Goal: Information Seeking & Learning: Find specific fact

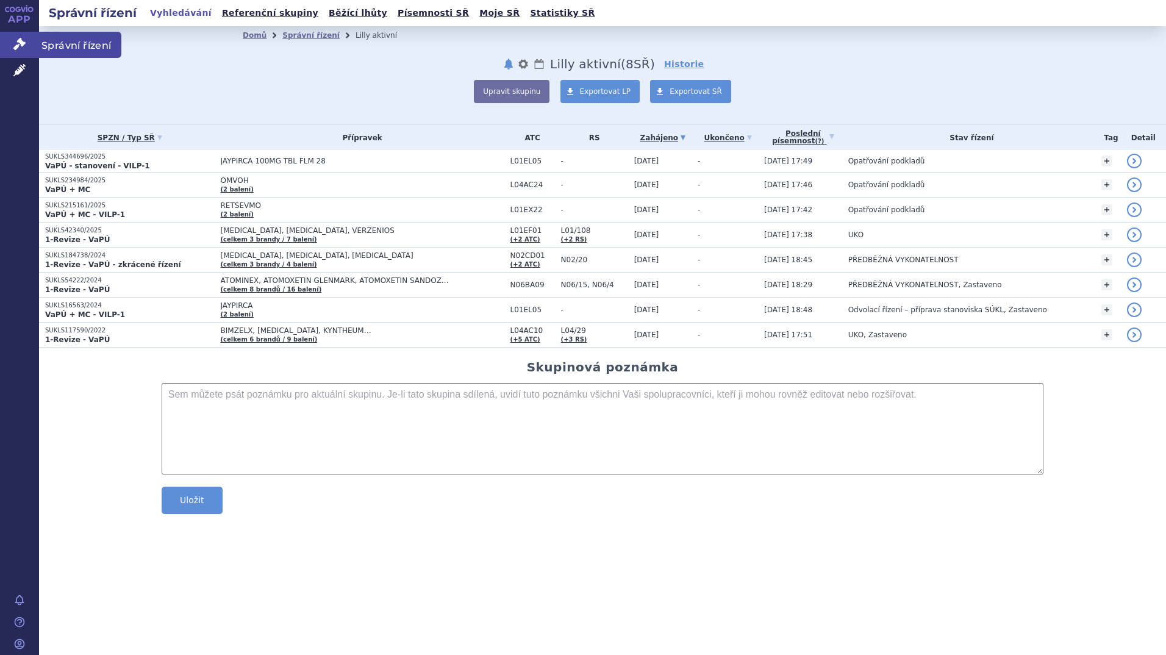
click at [18, 43] on icon at bounding box center [19, 44] width 12 height 12
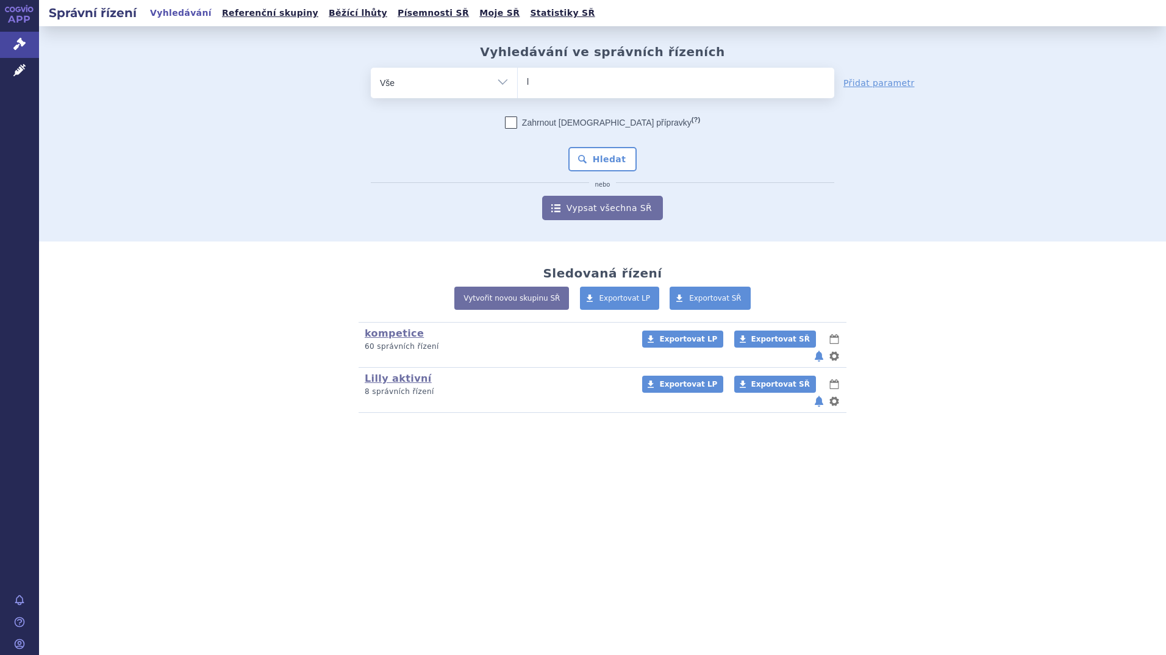
type input "li"
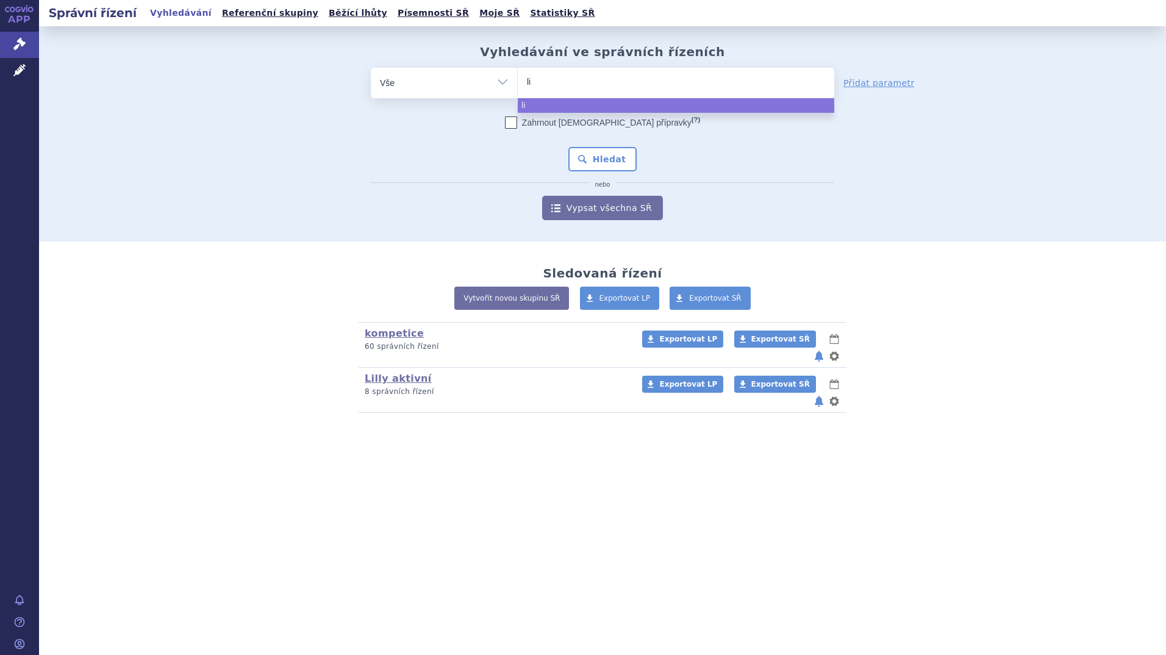
type input "lir"
type input "lira"
type input "liragl"
type input "liraglu"
type input "liraglut"
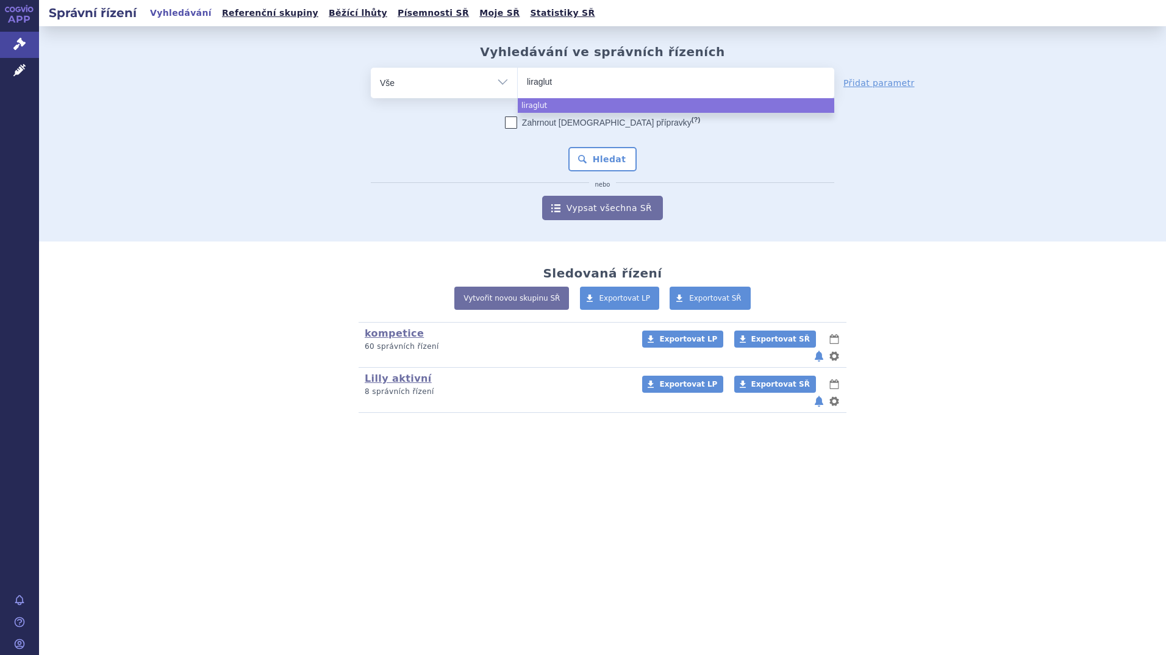
type input "liragluti"
type input "liraglutid"
select select "liraglutid"
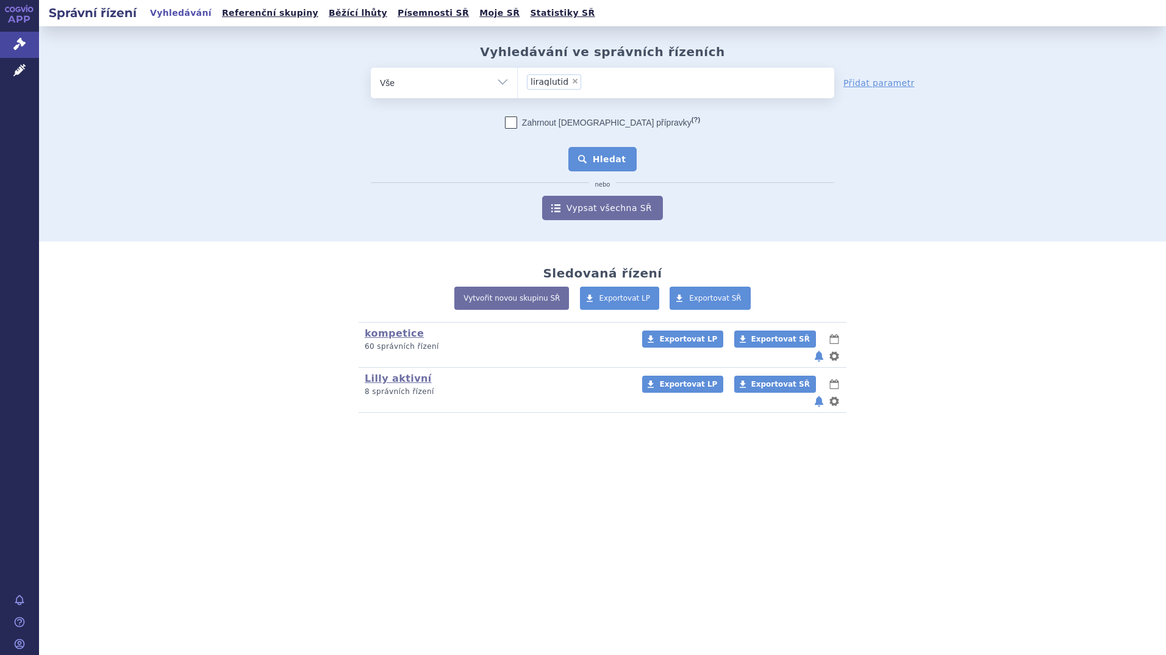
click at [594, 154] on button "Hledat" at bounding box center [602, 159] width 69 height 24
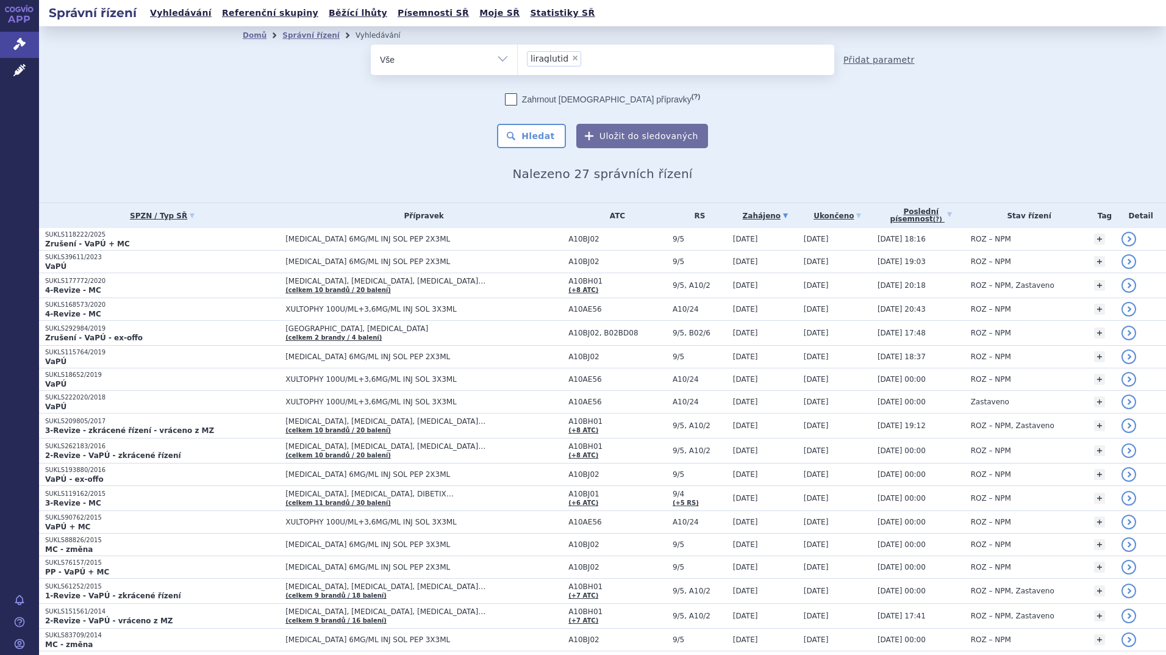
click at [856, 62] on link "Přidat parametr" at bounding box center [878, 60] width 71 height 12
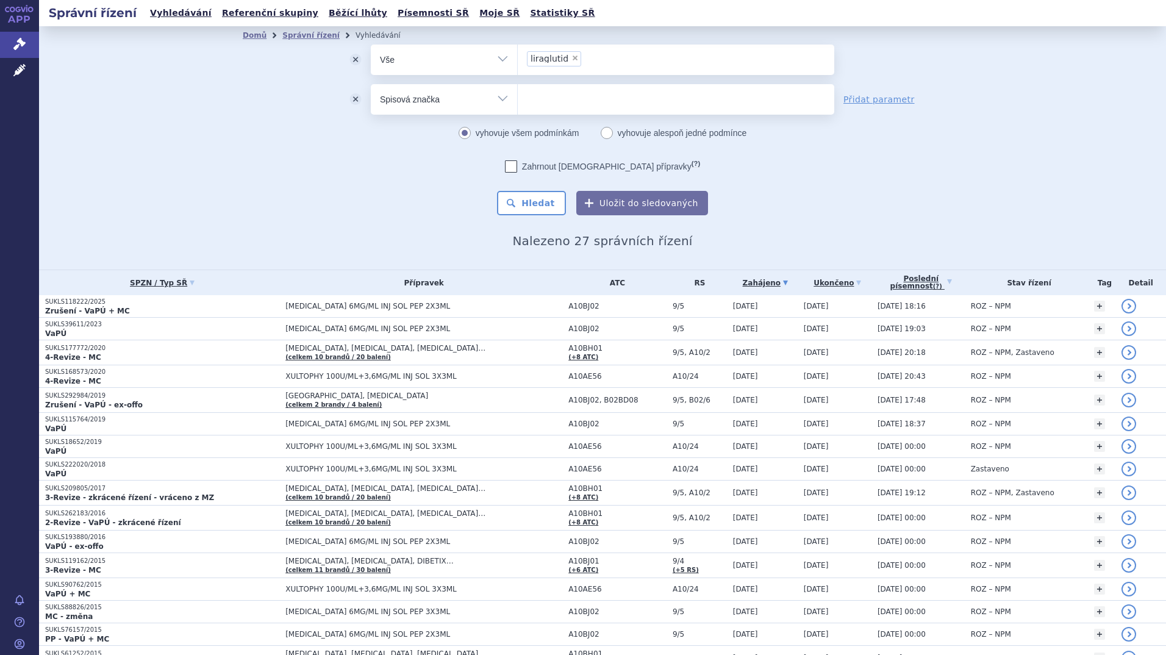
click at [494, 101] on select "Vše Spisová značka Typ SŘ Přípravek/SUKL kód Účastník/Držitel" at bounding box center [444, 97] width 146 height 27
click at [371, 84] on select "Vše Spisová značka Typ SŘ Přípravek/SUKL kód Účastník/Držitel" at bounding box center [444, 97] width 146 height 27
click at [559, 109] on ul at bounding box center [676, 97] width 316 height 26
click at [518, 109] on select at bounding box center [517, 99] width 1 height 30
click at [502, 99] on select "Vše Spisová značka Typ SŘ Přípravek/SUKL kód Účastník/Držitel" at bounding box center [444, 97] width 146 height 27
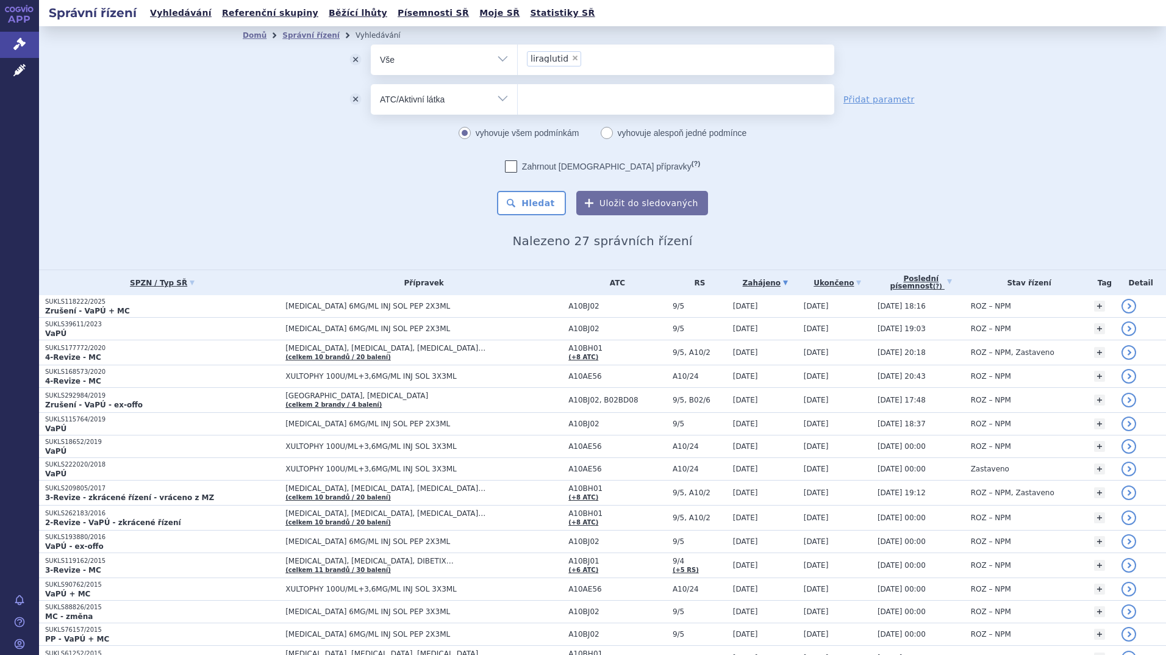
select select "filter-procedure-product-status"
click at [371, 84] on select "Vše Spisová značka Typ SŘ Přípravek/SUKL kód Účastník/Držitel" at bounding box center [444, 97] width 146 height 27
click at [571, 104] on ul at bounding box center [676, 97] width 316 height 26
click at [518, 104] on select at bounding box center [517, 99] width 1 height 30
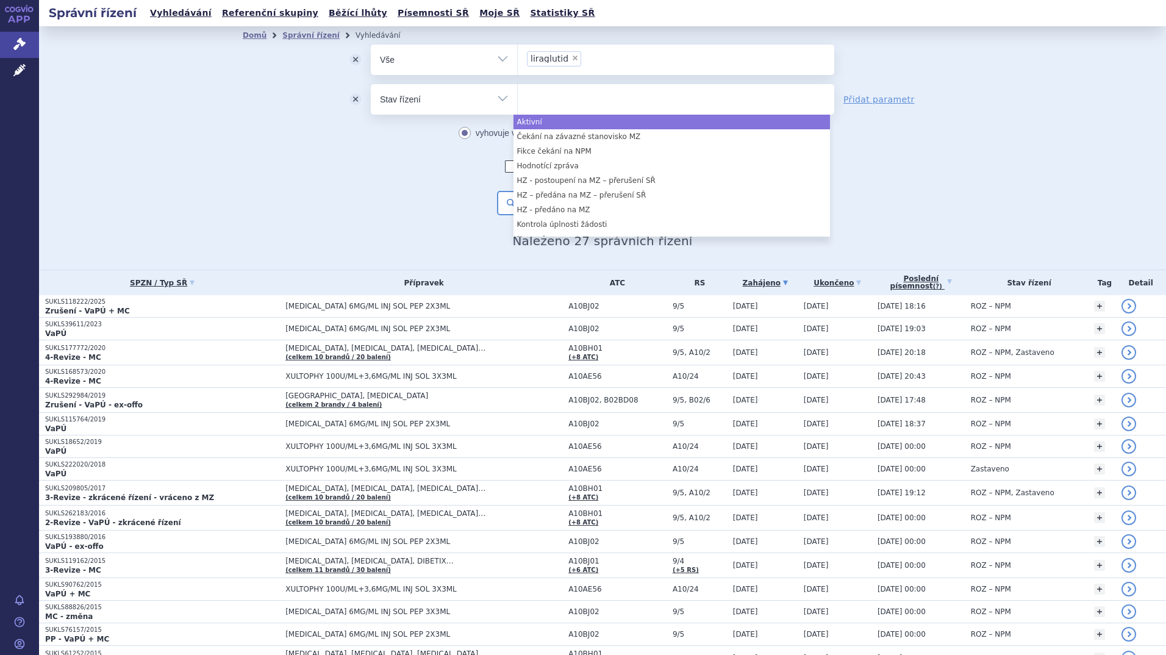
select select "a0d16f3a-7c3c-49b9-bbbf-43dbf2e58536"
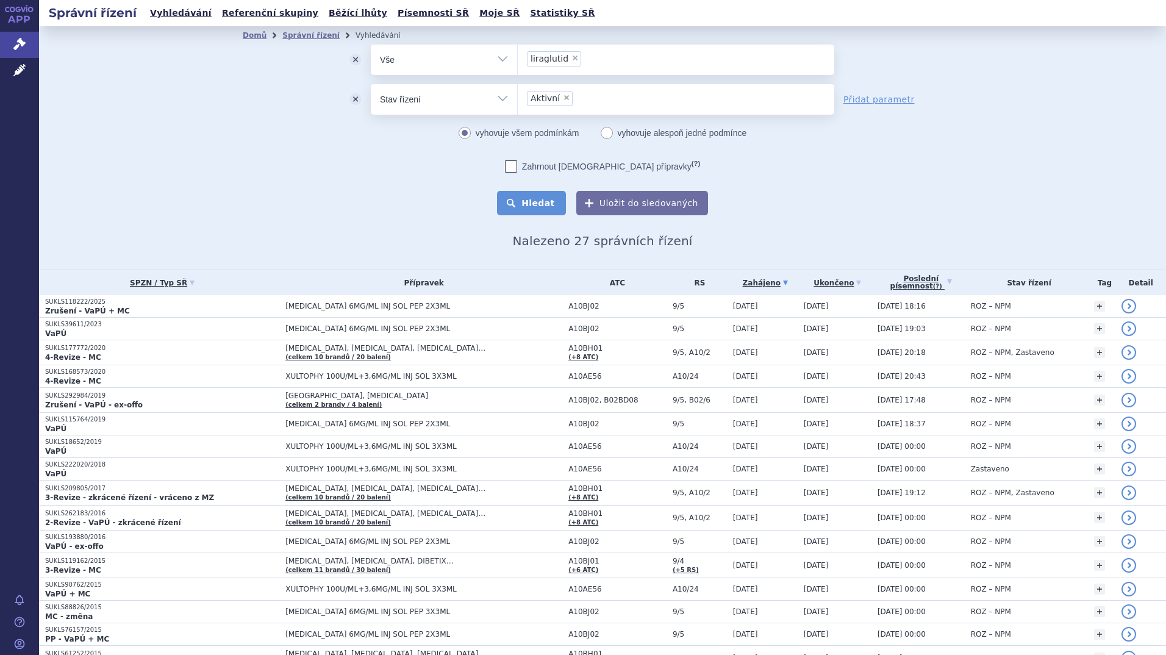
click at [557, 203] on button "Hledat" at bounding box center [531, 203] width 69 height 24
